Goal: Find contact information: Find contact information

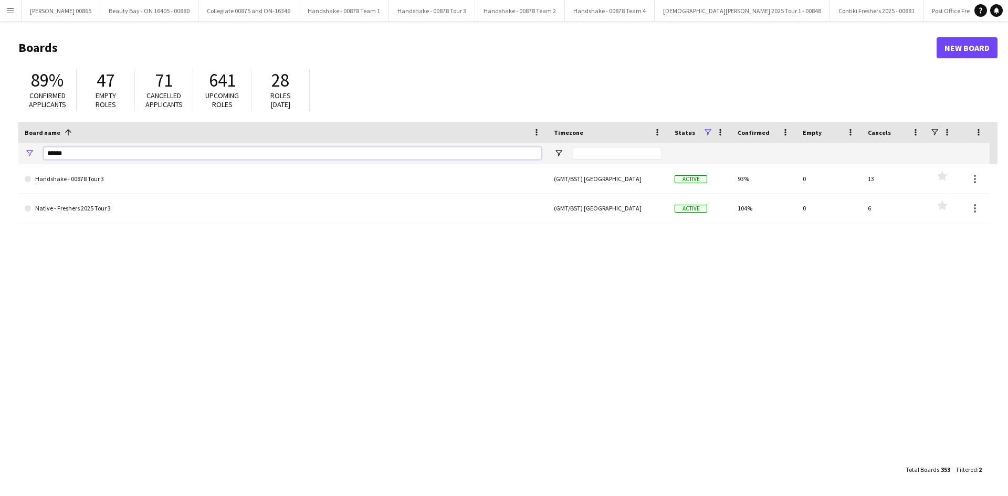
click at [212, 151] on input "******" at bounding box center [293, 153] width 498 height 13
type input "****"
click at [59, 185] on link "Wise - 00877" at bounding box center [283, 178] width 517 height 29
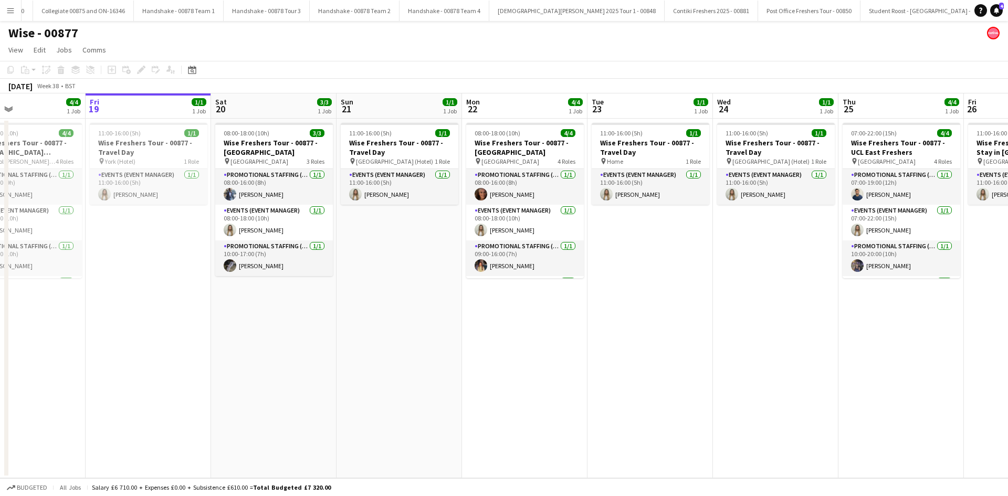
scroll to position [0, 296]
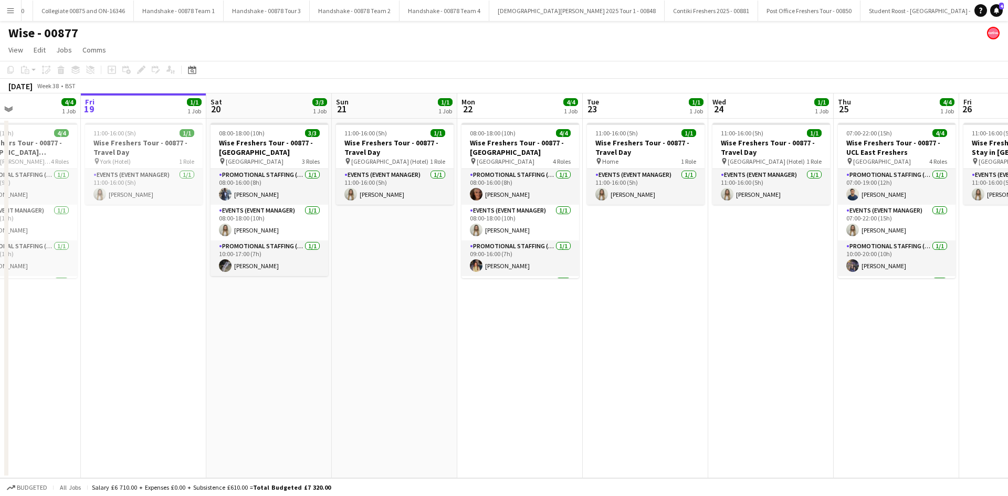
drag, startPoint x: 615, startPoint y: 338, endPoint x: 586, endPoint y: 338, distance: 28.4
click at [586, 338] on app-calendar-viewport "Tue 16 1/1 1 Job Wed 17 3/3 1 Job Thu 18 4/4 1 Job Fri 19 1/1 1 Job Sat 20 3/3 …" at bounding box center [504, 285] width 1008 height 385
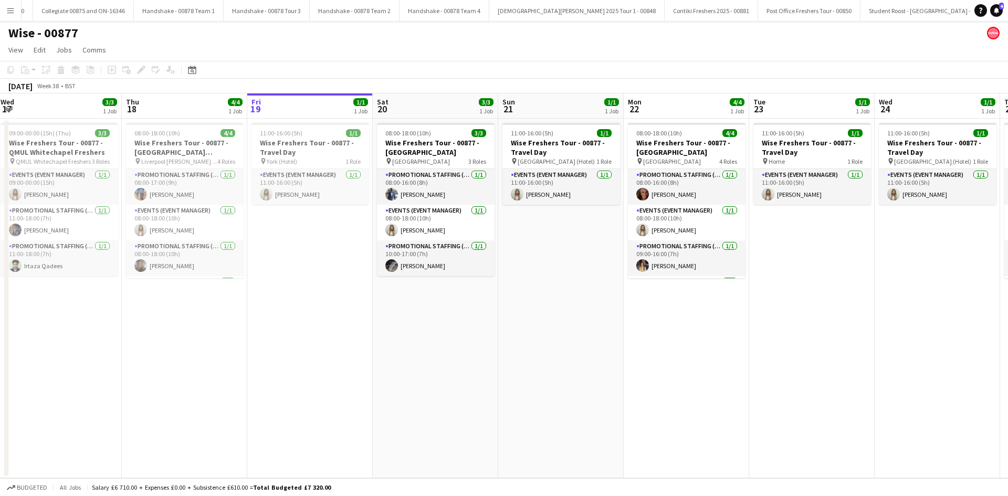
drag, startPoint x: 392, startPoint y: 268, endPoint x: 559, endPoint y: 254, distance: 167.0
click at [559, 254] on app-calendar-viewport "Mon 15 2/3 1 Job Tue 16 1/1 1 Job Wed 17 3/3 1 Job Thu 18 4/4 1 Job Fri 19 1/1 …" at bounding box center [504, 285] width 1008 height 385
click at [419, 187] on app-card-role "Promotional Staffing (Brand Ambassadors) [DATE] 08:00-16:00 (8h) [PERSON_NAME]" at bounding box center [436, 187] width 118 height 36
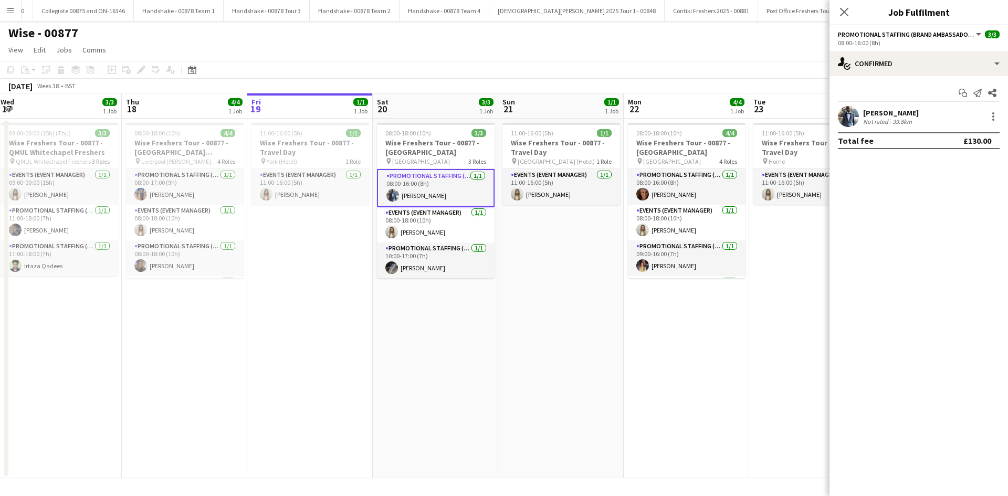
click at [899, 35] on span "Promotional Staffing (Brand Ambassadors)" at bounding box center [906, 34] width 137 height 8
click at [889, 99] on div "Start chat Send notification Share" at bounding box center [919, 93] width 162 height 17
click at [892, 113] on div "[PERSON_NAME]" at bounding box center [891, 112] width 56 height 9
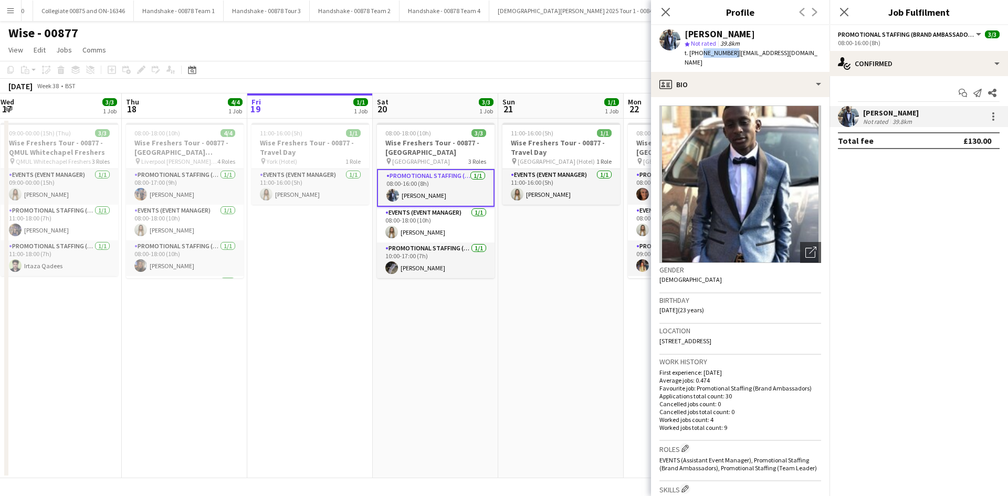
drag, startPoint x: 729, startPoint y: 51, endPoint x: 699, endPoint y: 51, distance: 29.9
click at [699, 51] on span "t. [PHONE_NUMBER]" at bounding box center [712, 53] width 55 height 8
copy span "7485419462"
click at [409, 271] on app-card-role "Promotional Staffing (Brand Ambassadors) [DATE] 10:00-17:00 (7h) [PERSON_NAME]" at bounding box center [436, 261] width 118 height 36
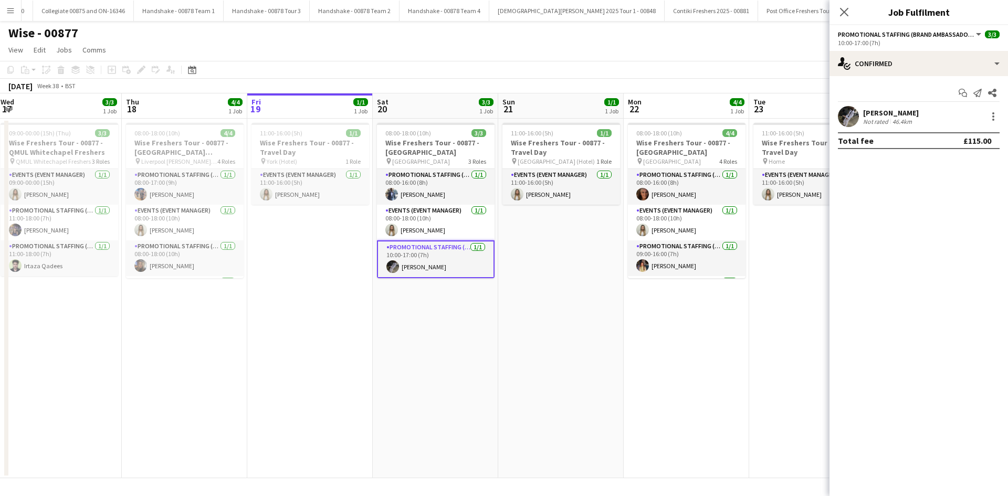
click at [405, 266] on app-card-role "Promotional Staffing (Brand Ambassadors) [DATE] 10:00-17:00 (7h) [PERSON_NAME]" at bounding box center [436, 259] width 118 height 38
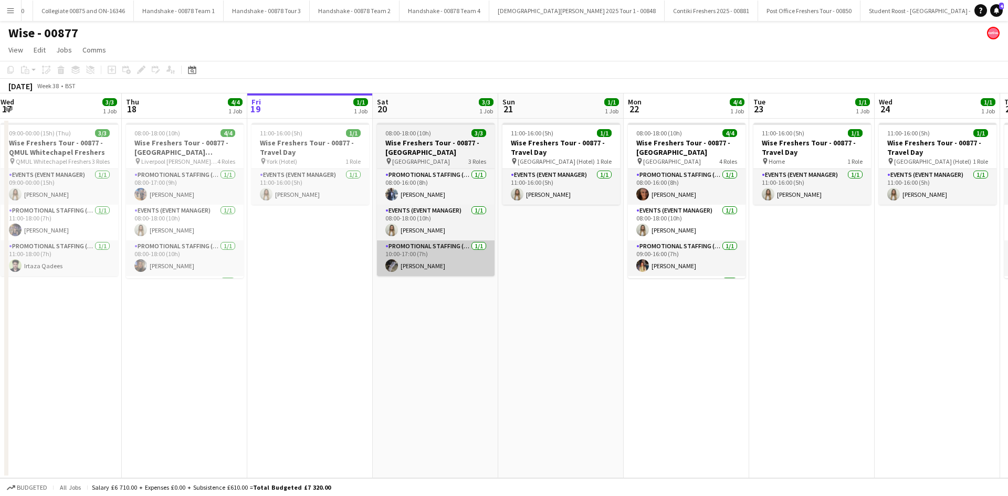
click at [415, 272] on app-card-role "Promotional Staffing (Brand Ambassadors) [DATE] 10:00-17:00 (7h) [PERSON_NAME]" at bounding box center [436, 258] width 118 height 36
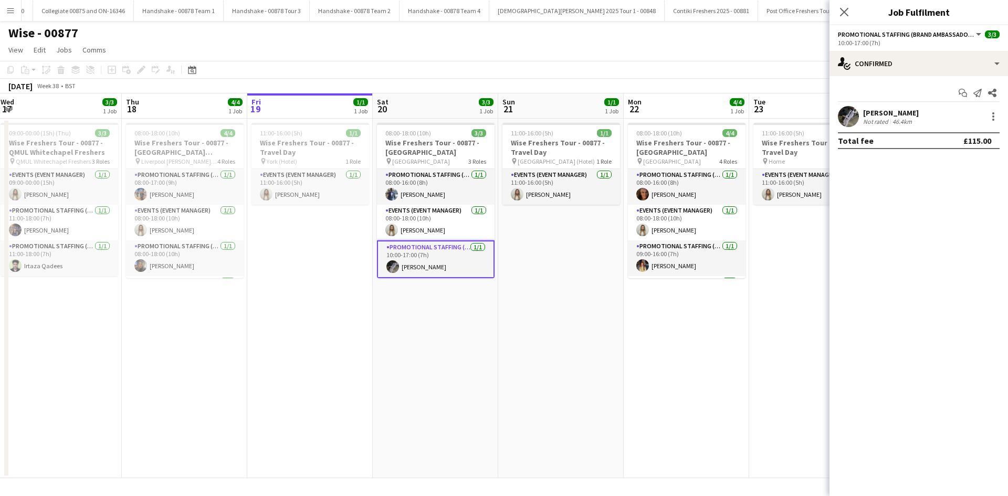
click at [885, 115] on div "[PERSON_NAME]" at bounding box center [891, 112] width 56 height 9
